Goal: Task Accomplishment & Management: Complete application form

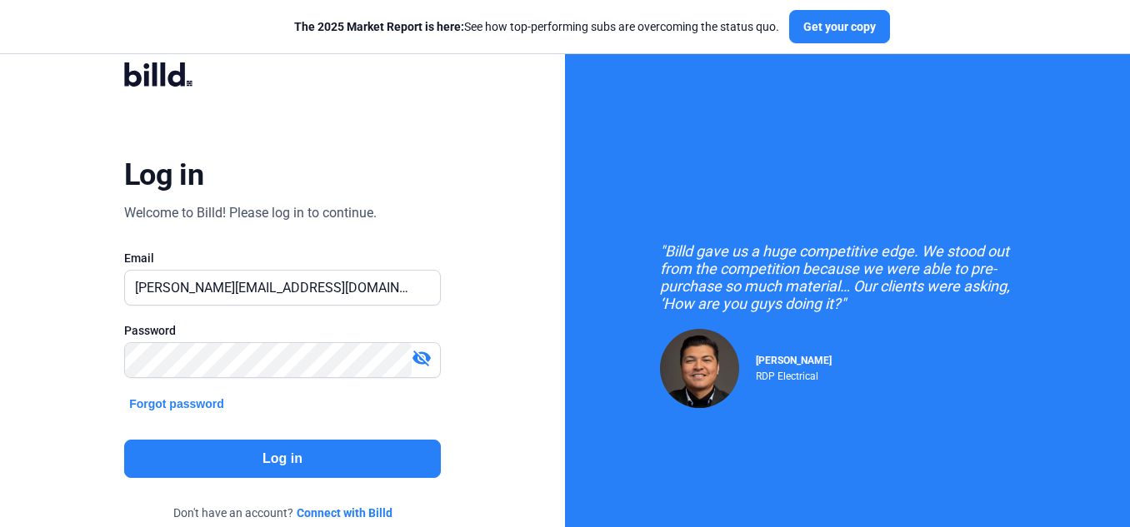
click at [290, 467] on button "Log in" at bounding box center [282, 459] width 317 height 38
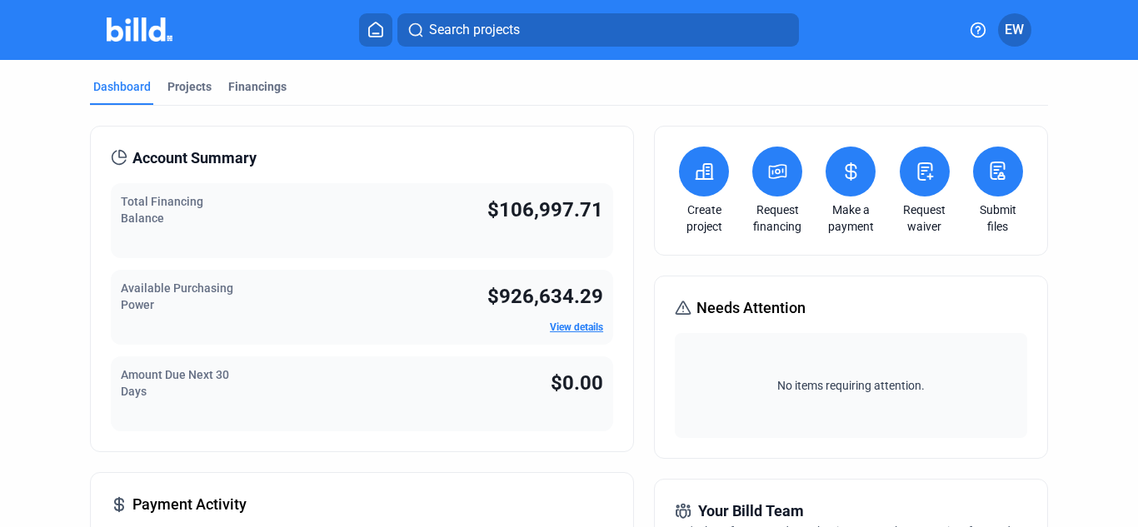
click at [700, 179] on icon at bounding box center [705, 171] width 17 height 15
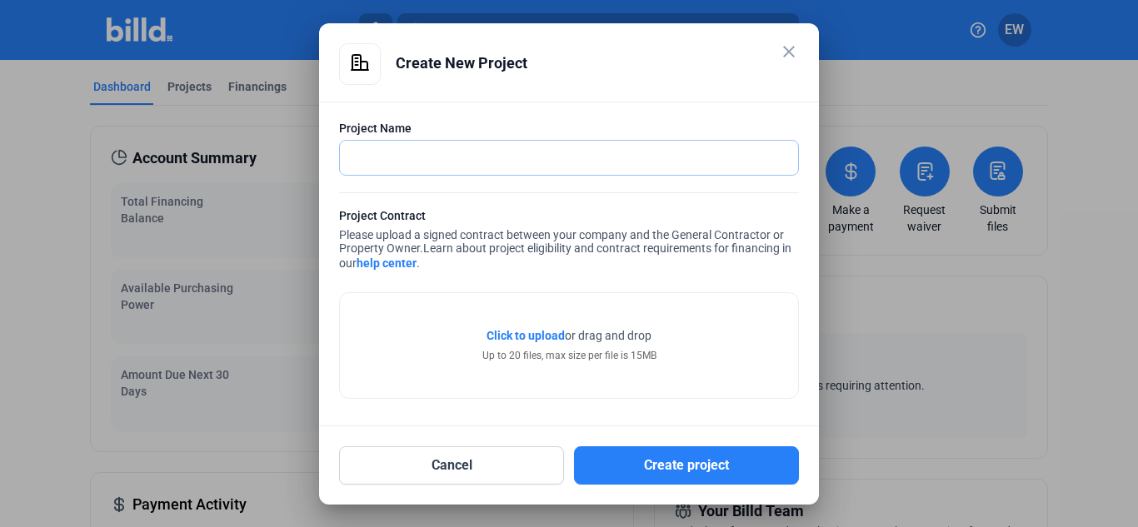
click at [401, 156] on input "text" at bounding box center [560, 158] width 440 height 34
click at [389, 155] on input "IRIS" at bounding box center [560, 158] width 440 height 34
type input "Iris Enterprises, LLC"
click at [542, 336] on span "Click to upload" at bounding box center [526, 335] width 78 height 13
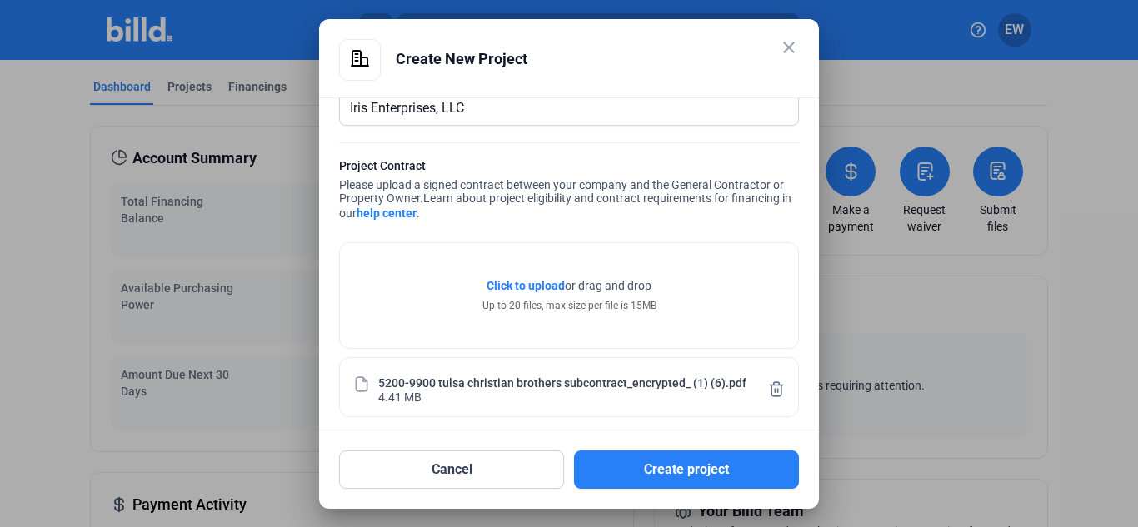
scroll to position [55, 0]
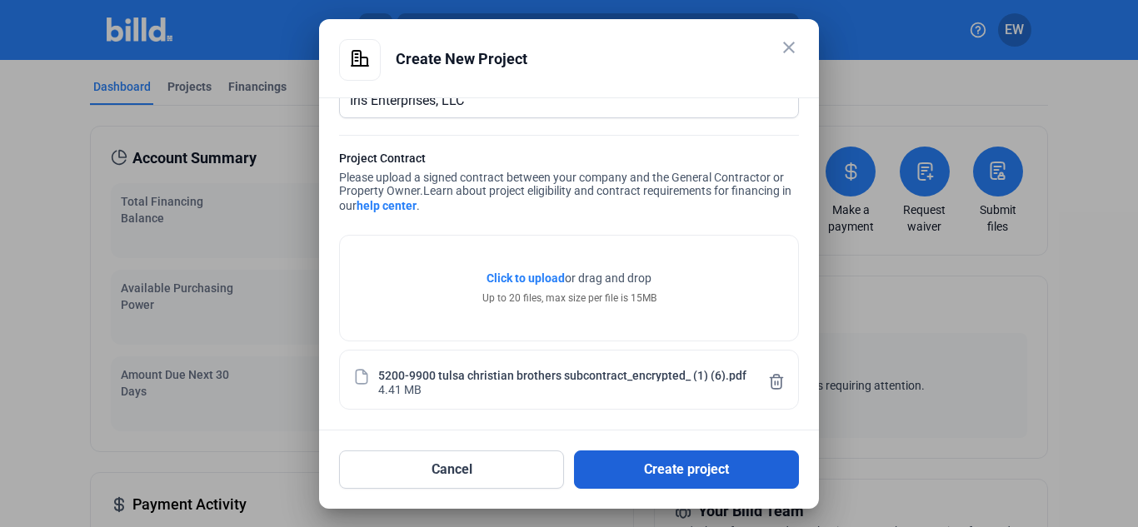
click at [629, 477] on button "Create project" at bounding box center [686, 470] width 225 height 38
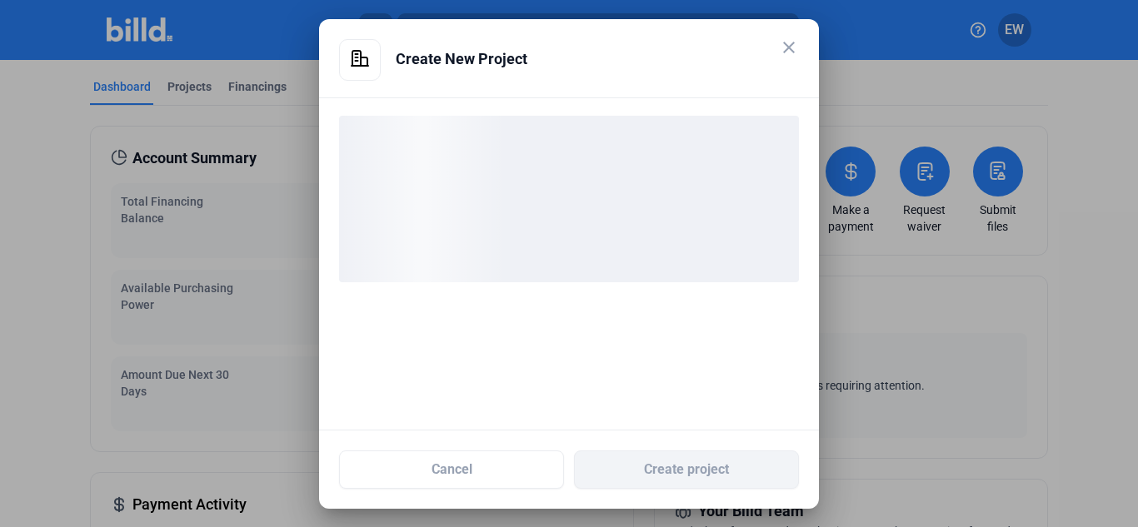
scroll to position [0, 0]
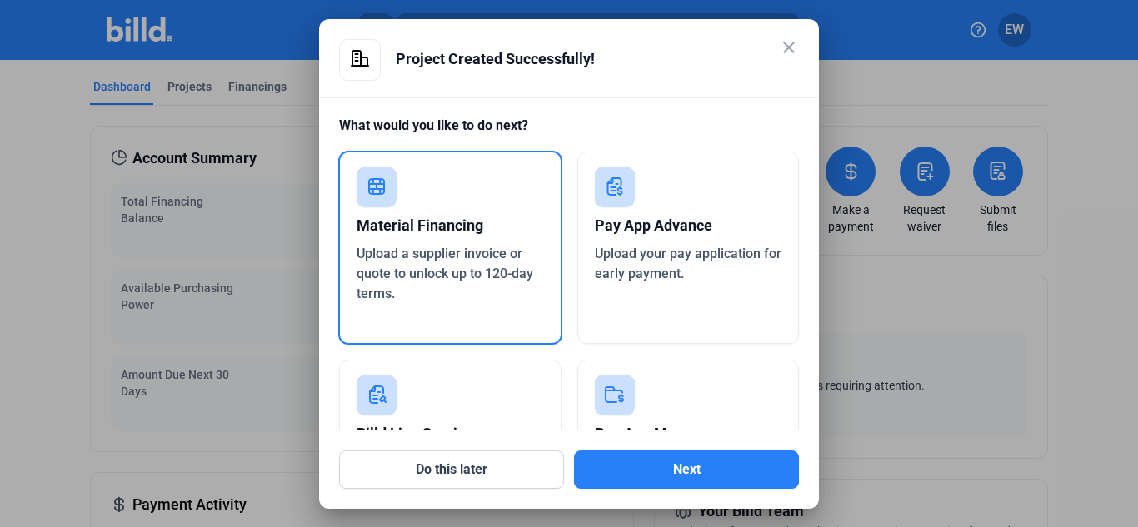
click at [644, 259] on span "Upload your pay application for early payment." at bounding box center [688, 264] width 187 height 36
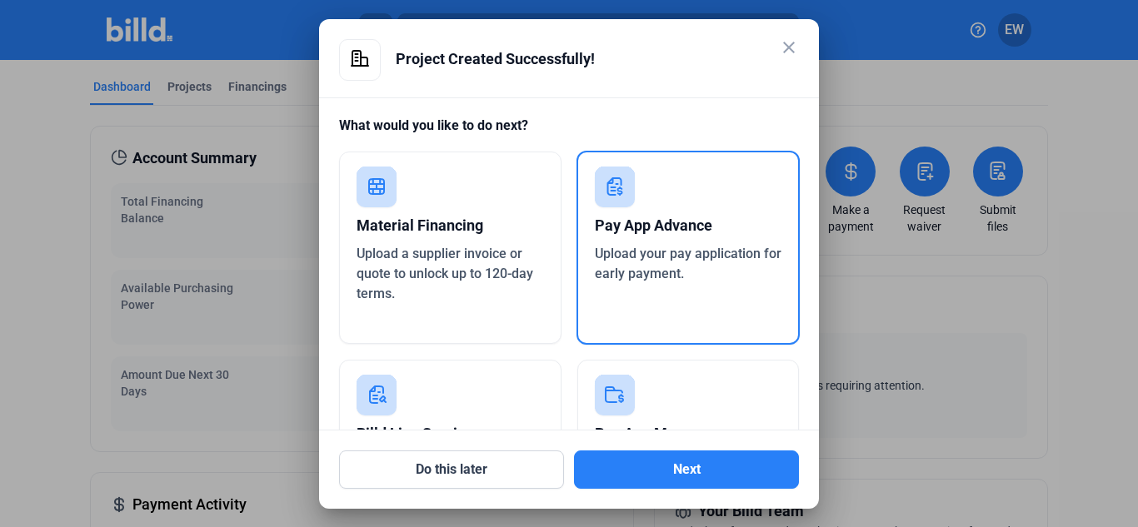
click at [662, 280] on span "Upload your pay application for early payment." at bounding box center [688, 264] width 187 height 36
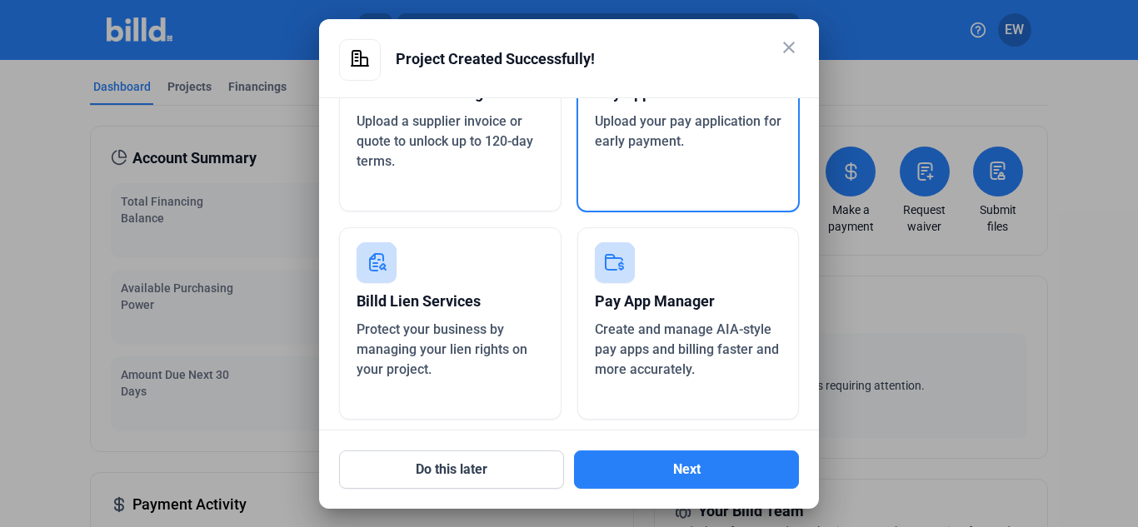
scroll to position [142, 0]
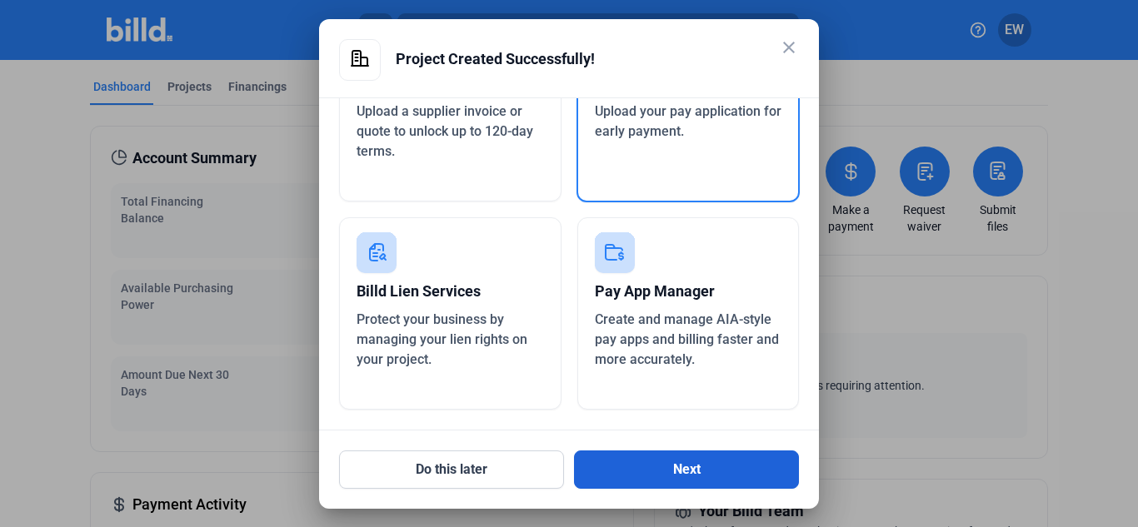
click at [662, 467] on button "Next" at bounding box center [686, 470] width 225 height 38
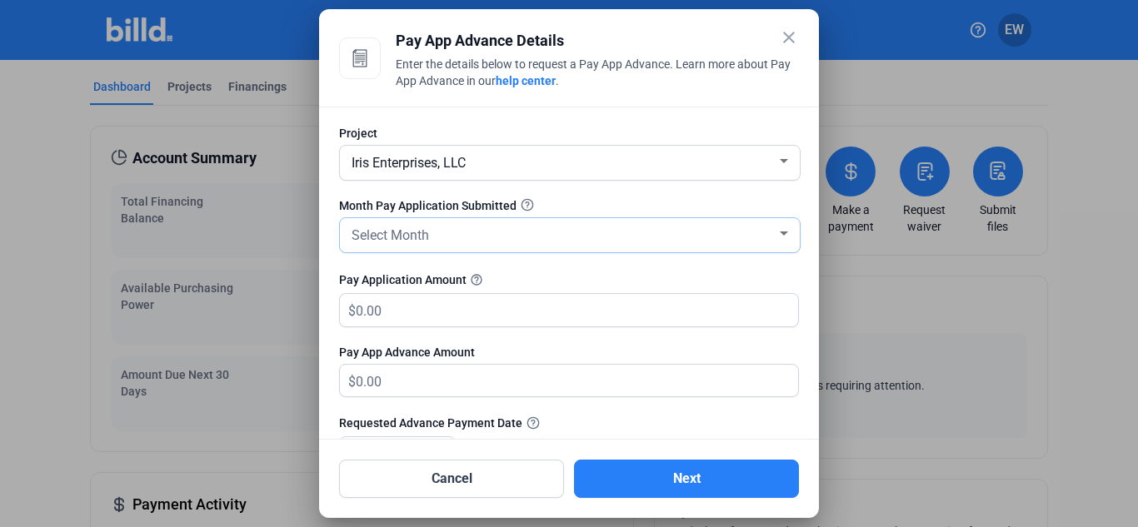
click at [442, 239] on div "Select Month" at bounding box center [562, 233] width 428 height 23
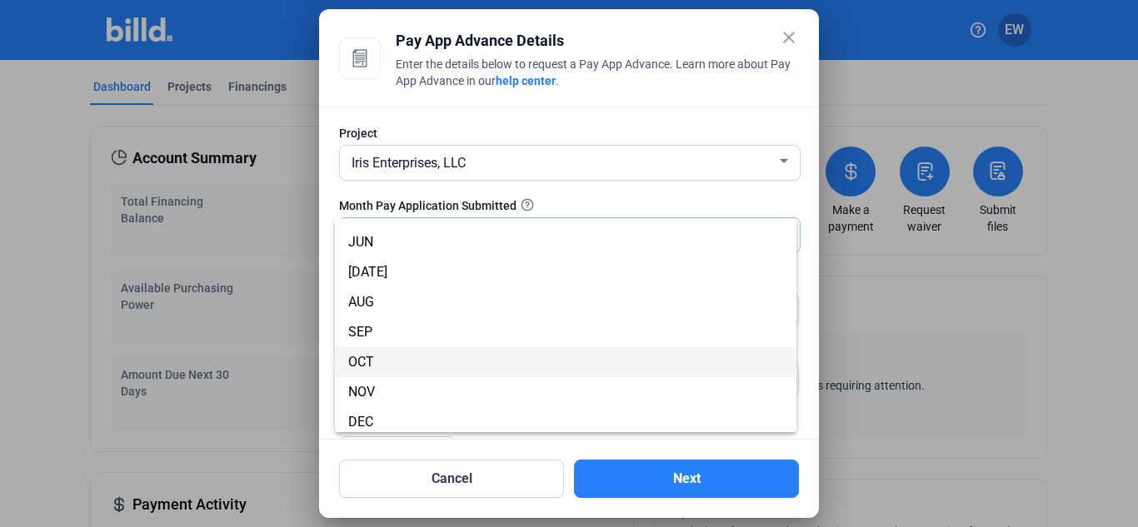
scroll to position [147, 0]
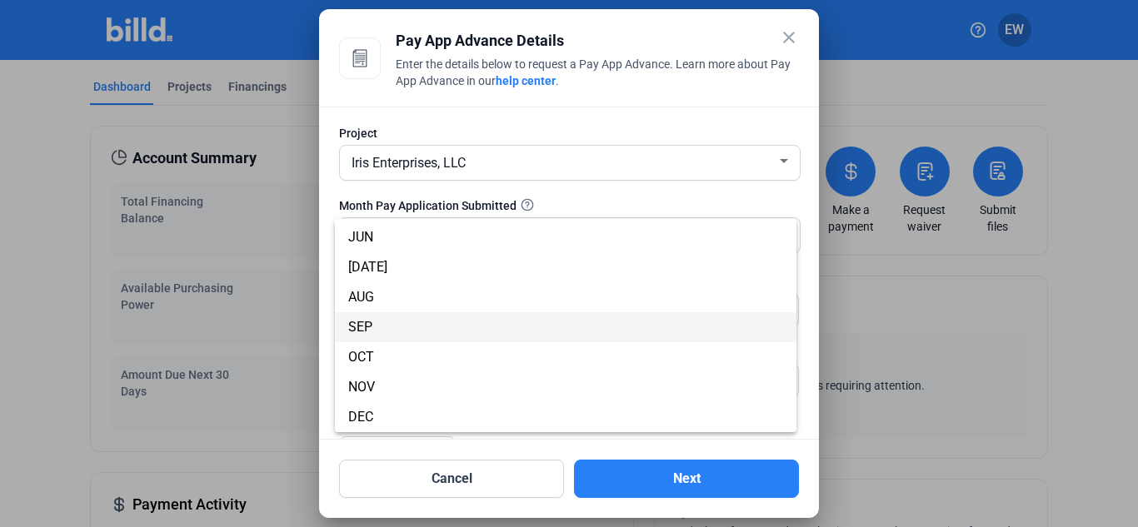
click at [383, 317] on span "SEP" at bounding box center [565, 327] width 435 height 30
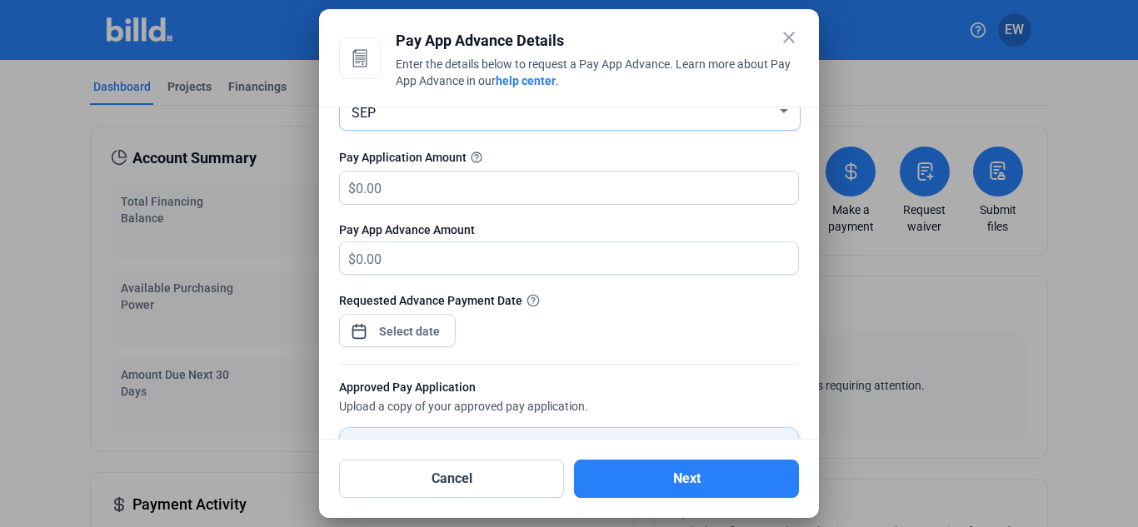
scroll to position [250, 0]
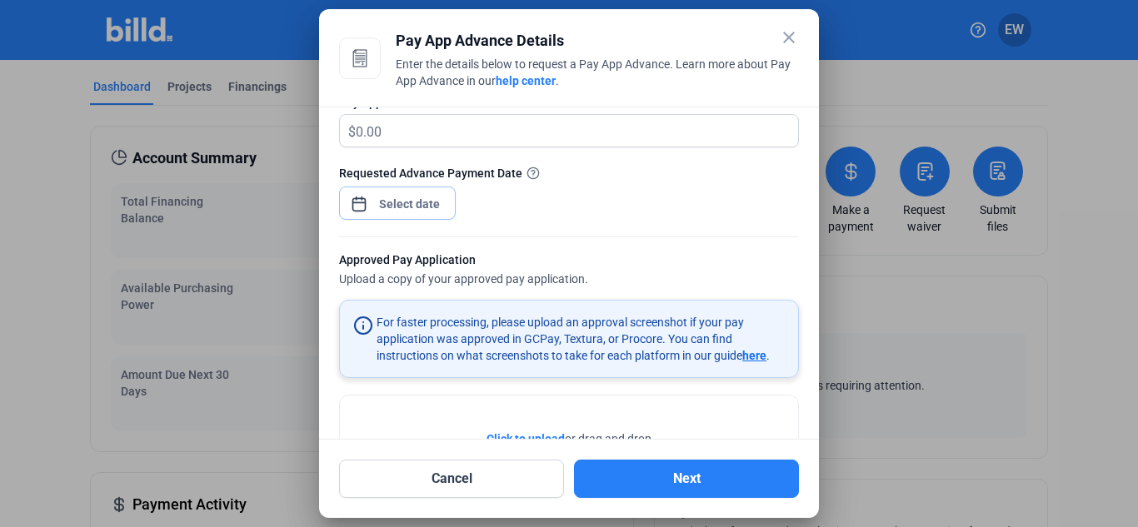
click at [400, 198] on div "close Pay App Advance Details Enter the details below to request a Pay App Adva…" at bounding box center [569, 263] width 1138 height 527
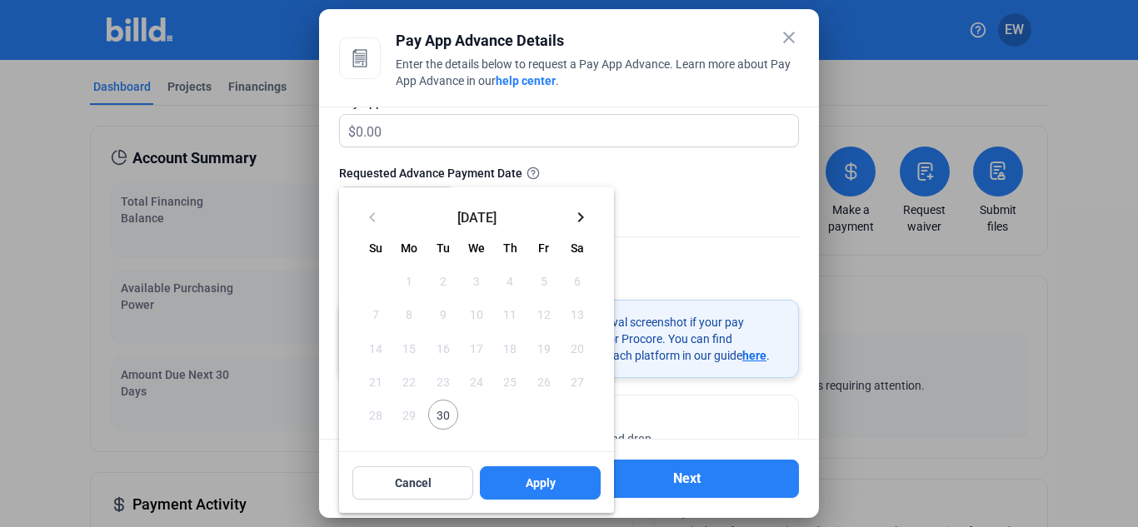
click at [444, 420] on span "30" at bounding box center [443, 415] width 30 height 30
drag, startPoint x: 532, startPoint y: 488, endPoint x: 552, endPoint y: 488, distance: 20.0
click at [536, 488] on span "Apply" at bounding box center [541, 483] width 30 height 17
type input "[DATE]"
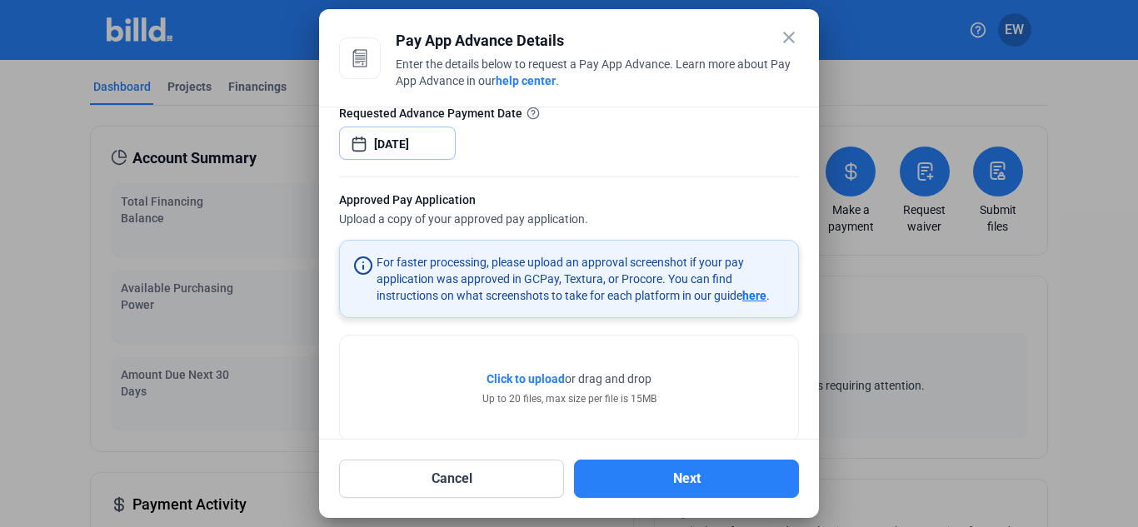
scroll to position [341, 0]
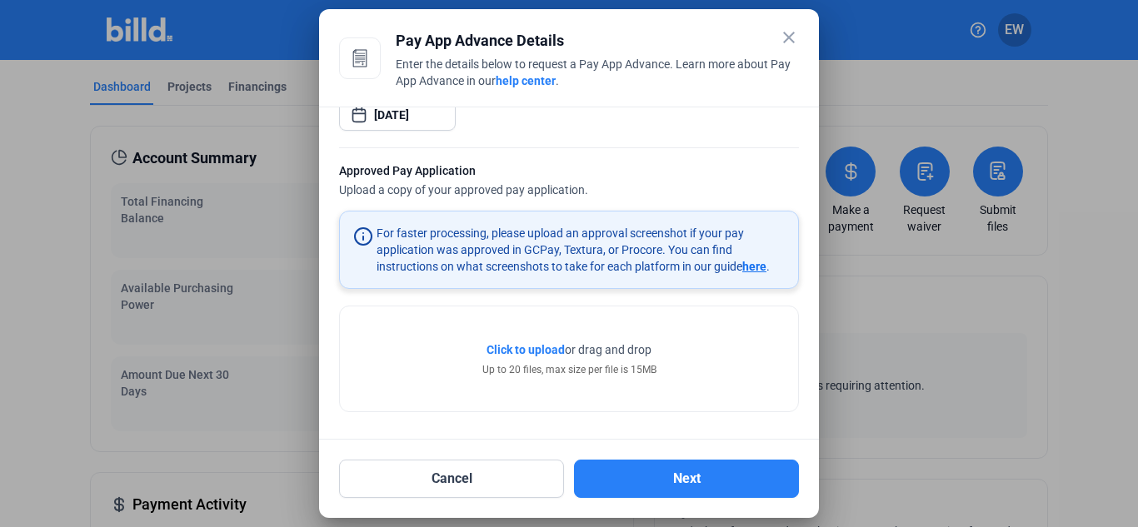
click at [504, 350] on span "Click to upload" at bounding box center [526, 349] width 78 height 13
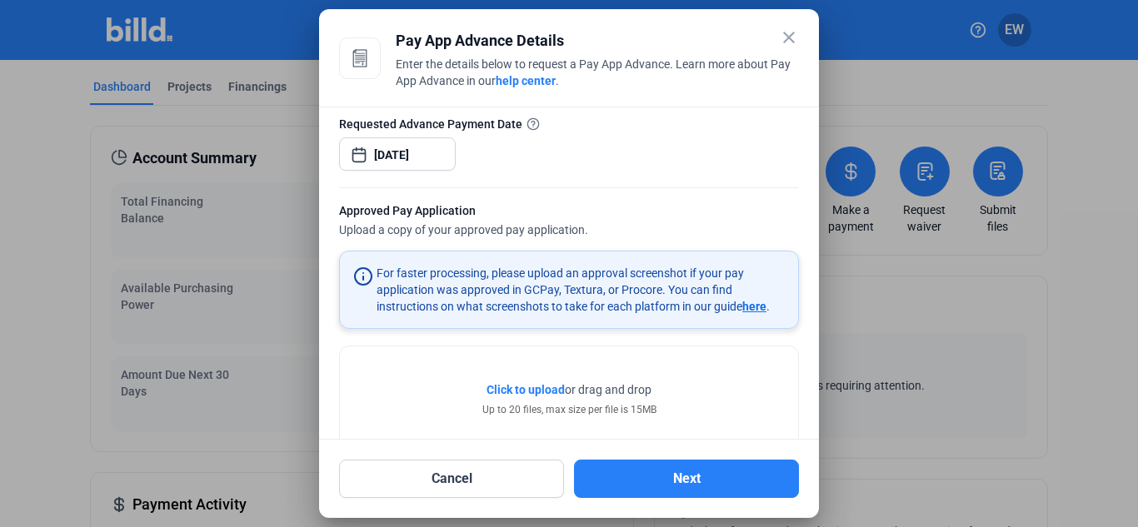
scroll to position [152, 0]
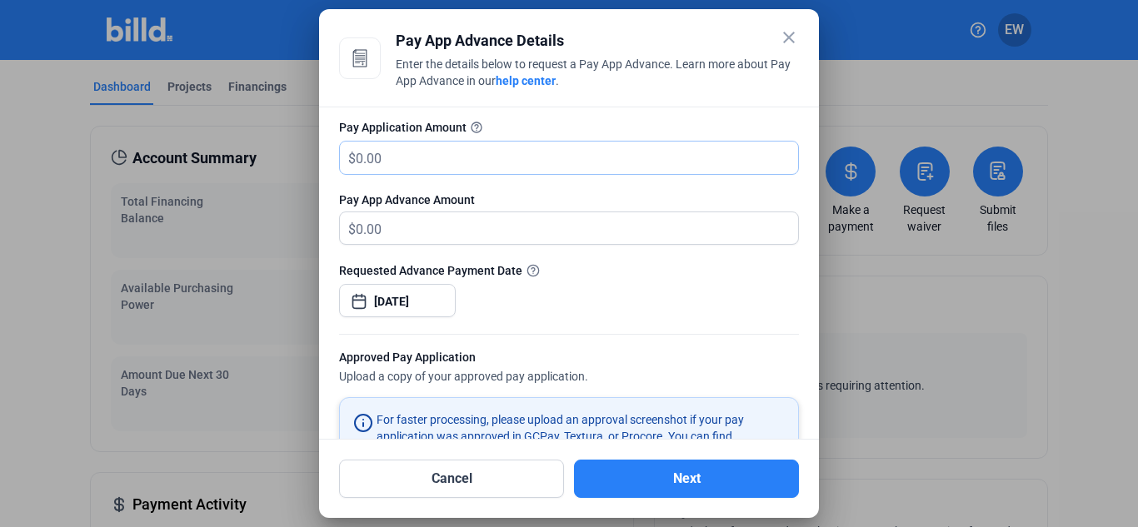
click at [382, 157] on input "text" at bounding box center [567, 158] width 423 height 32
type input "2"
type input "2.00"
type input "24"
type input "24.00"
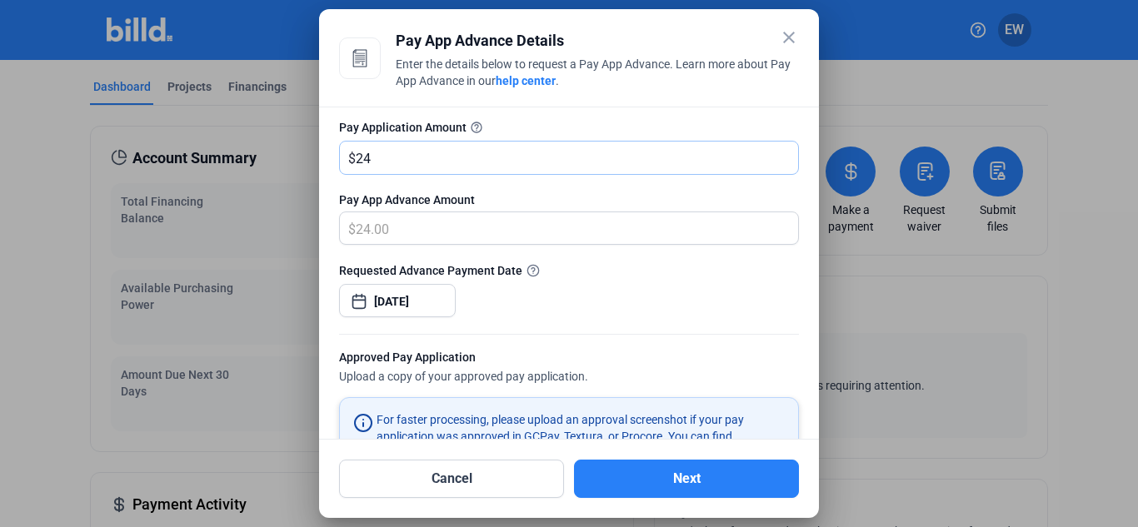
type input "241"
type input "241.00"
type input "2,417"
type input "2,417.00"
type input "24,176."
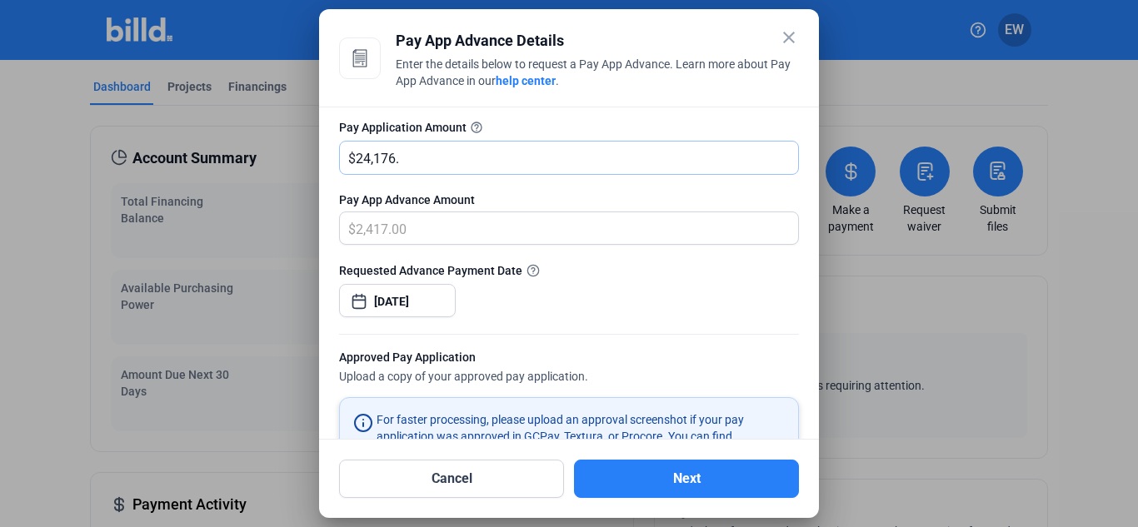
type input "24,176.00"
type input "24,176.69"
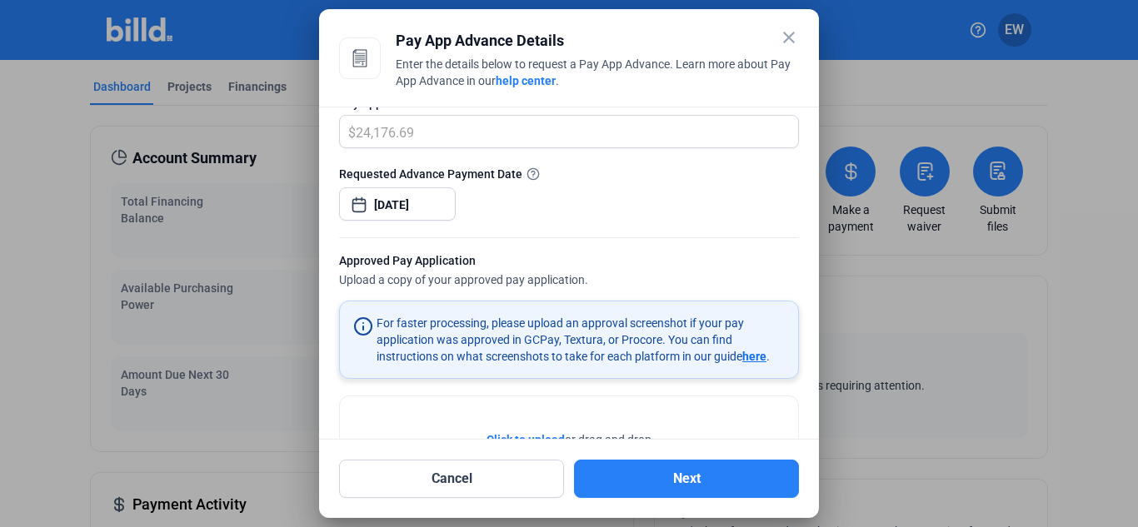
scroll to position [250, 0]
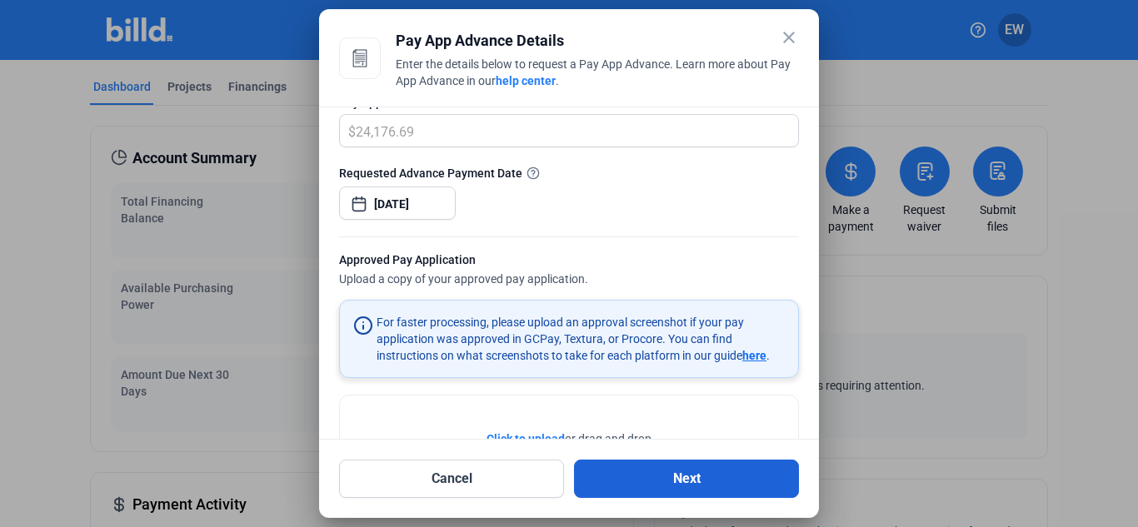
click at [672, 477] on button "Next" at bounding box center [686, 479] width 225 height 38
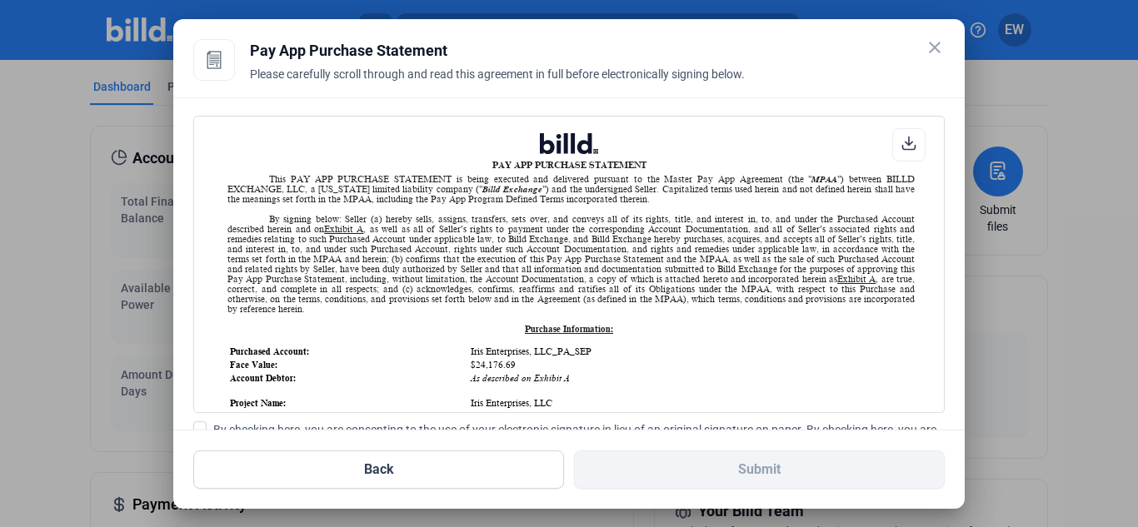
scroll to position [167, 0]
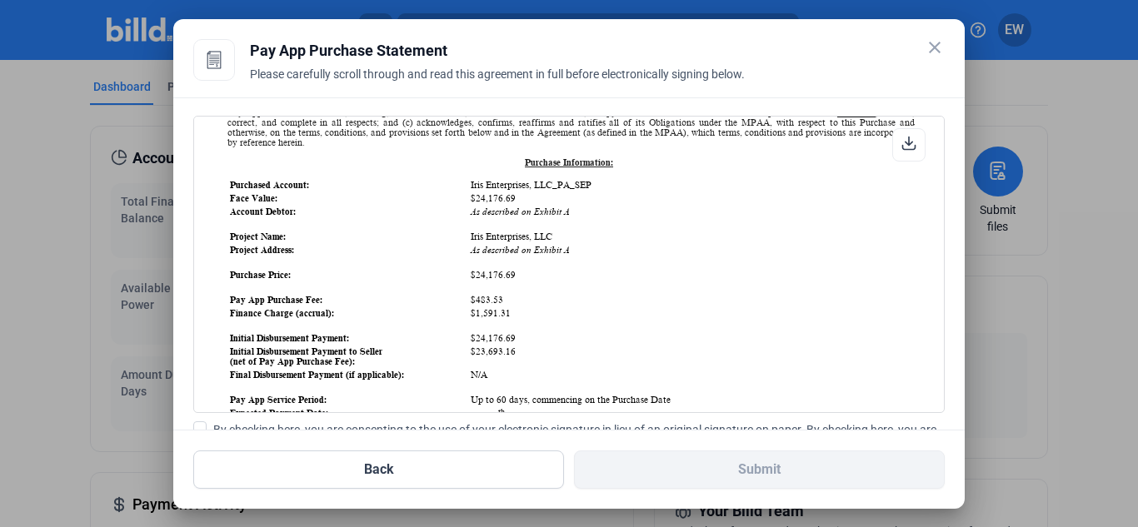
click at [197, 427] on span at bounding box center [199, 428] width 13 height 13
click at [0, 0] on input "By checking here, you are consenting to the use of your electronic signature in…" at bounding box center [0, 0] width 0 height 0
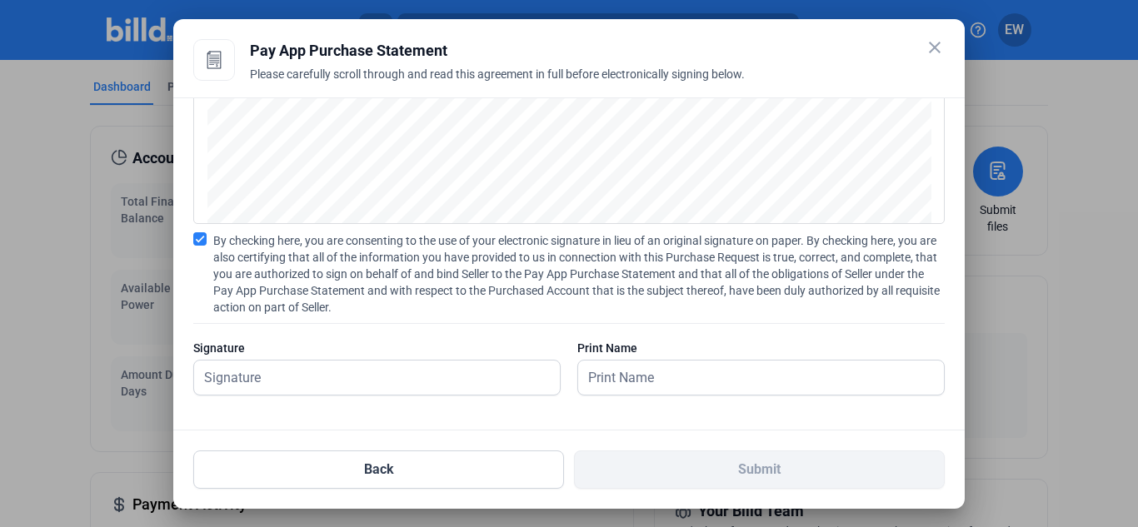
scroll to position [192, 0]
click at [301, 373] on input "text" at bounding box center [367, 375] width 347 height 34
type input "[PERSON_NAME]"
click at [652, 374] on input "text" at bounding box center [751, 375] width 347 height 34
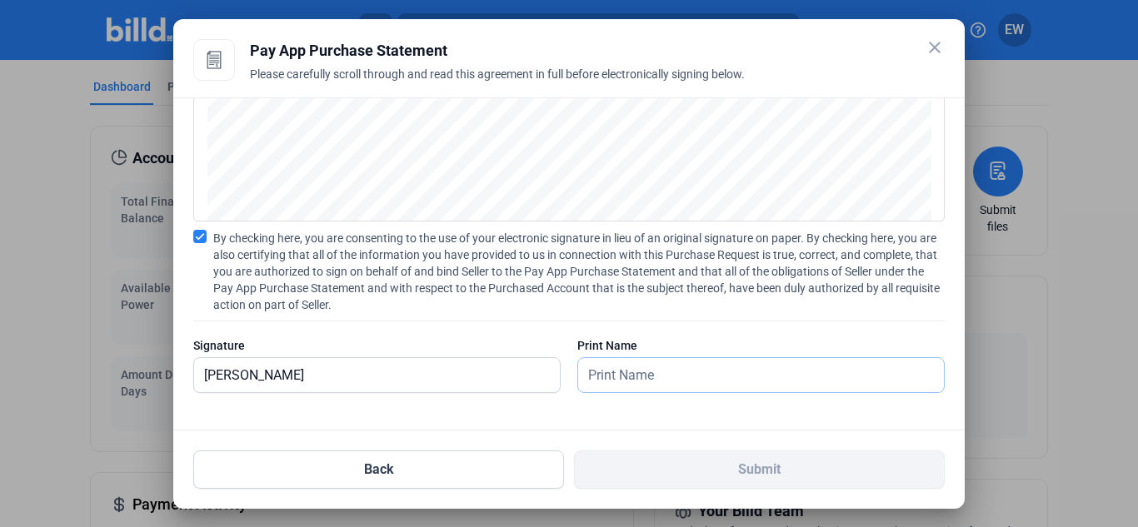
type input "[PERSON_NAME]"
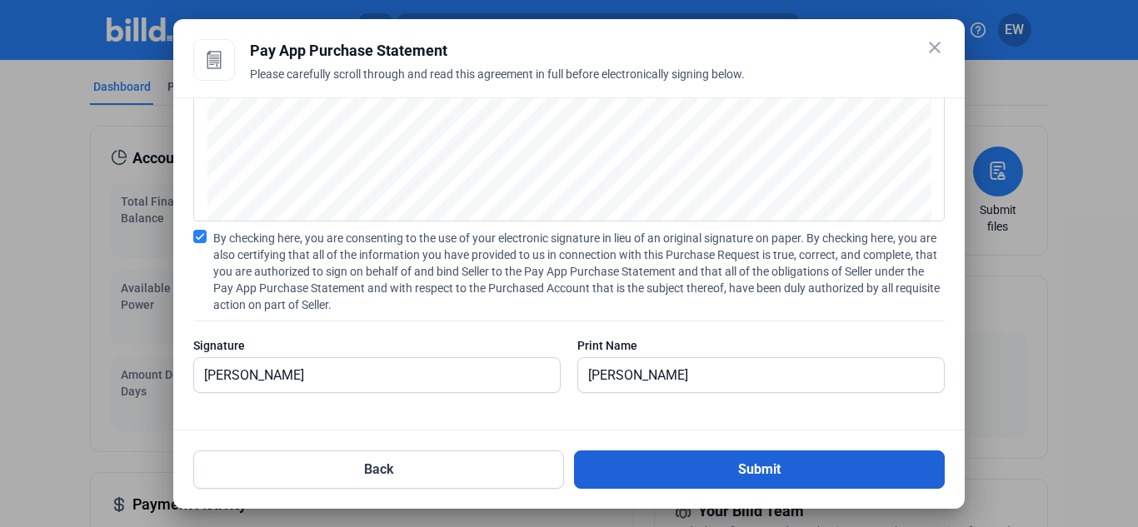
click at [793, 465] on button "Submit" at bounding box center [759, 470] width 371 height 38
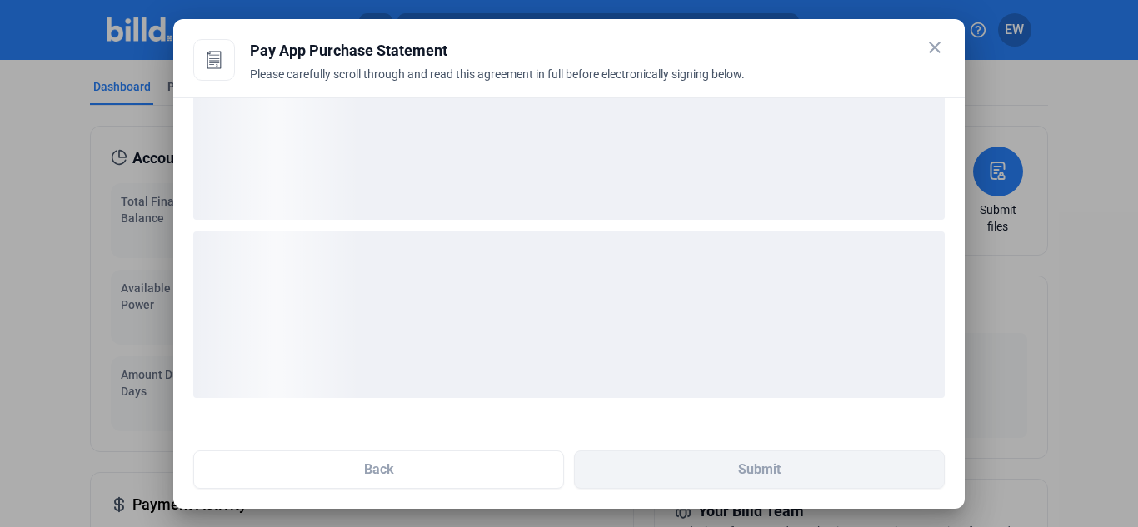
scroll to position [62, 0]
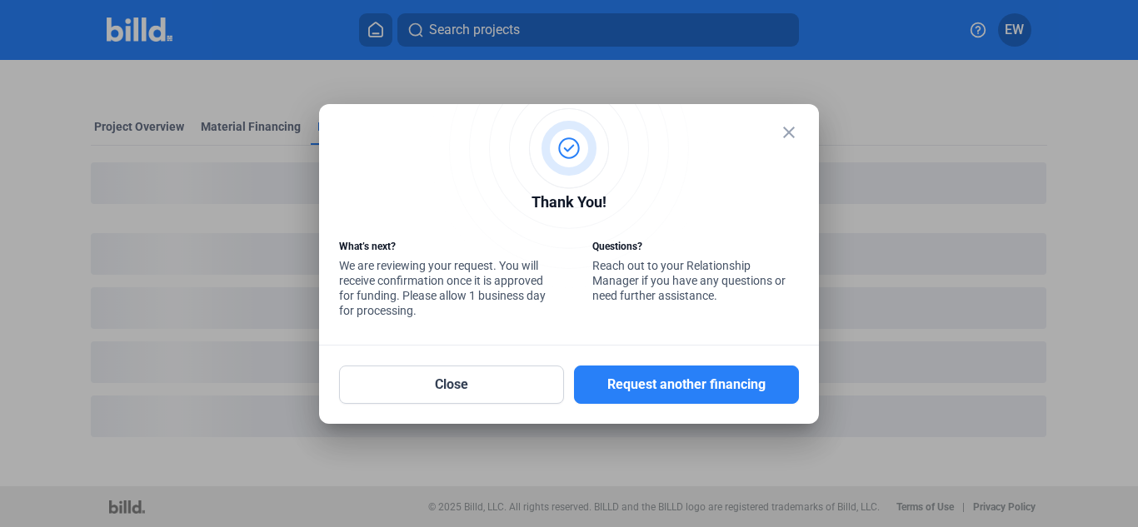
click at [788, 132] on mat-icon "close" at bounding box center [789, 132] width 20 height 20
